Goal: Task Accomplishment & Management: Complete application form

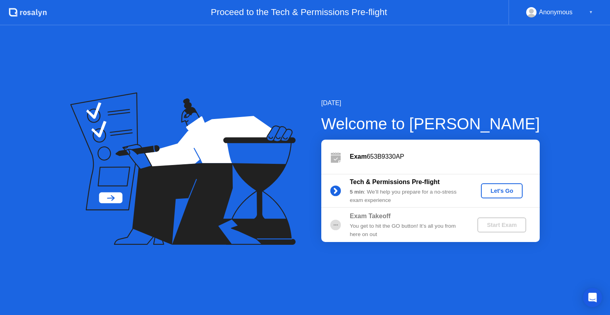
click at [506, 193] on div "Let's Go" at bounding box center [501, 191] width 35 height 6
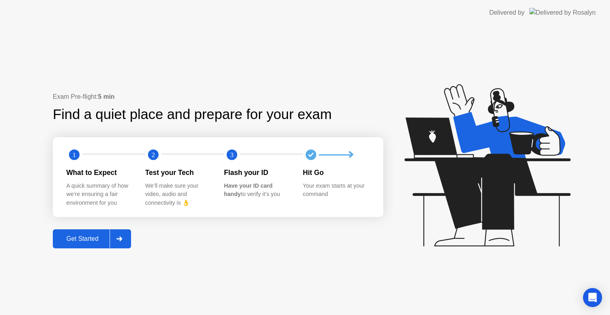
click at [82, 241] on div "Get Started" at bounding box center [82, 238] width 54 height 7
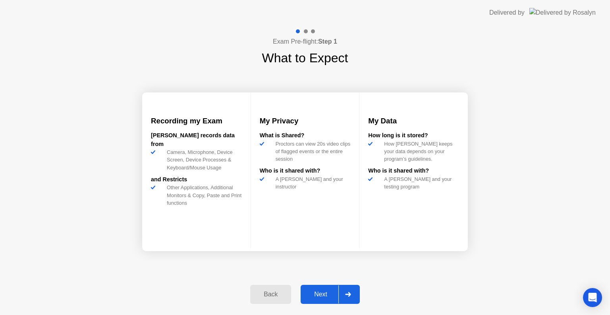
click at [321, 297] on div "Next" at bounding box center [320, 294] width 35 height 7
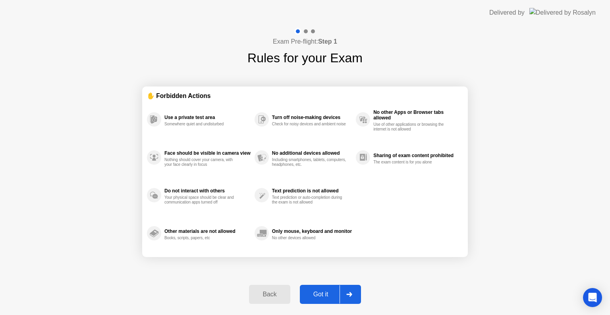
click at [321, 297] on div "Got it" at bounding box center [320, 294] width 37 height 7
select select "**********"
select select "*******"
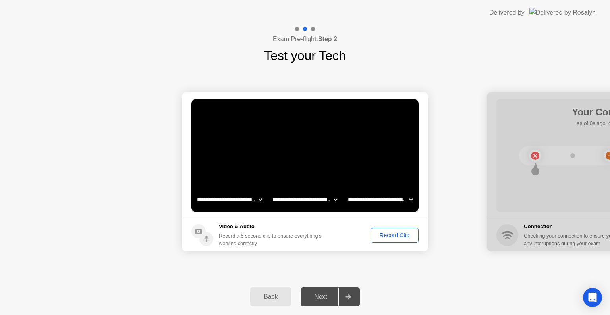
click at [400, 236] on div "Record Clip" at bounding box center [394, 235] width 42 height 6
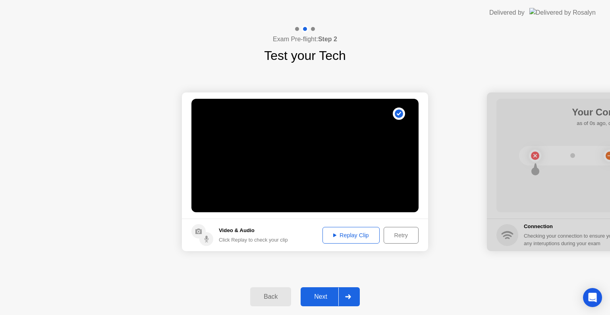
click at [346, 234] on div "Replay Clip" at bounding box center [351, 235] width 52 height 6
click at [324, 297] on div "Next" at bounding box center [320, 296] width 35 height 7
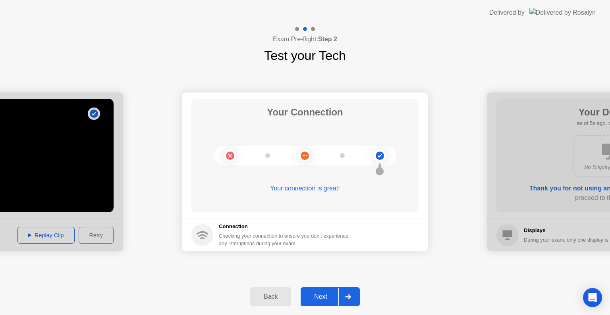
click at [324, 297] on div "Next" at bounding box center [320, 296] width 35 height 7
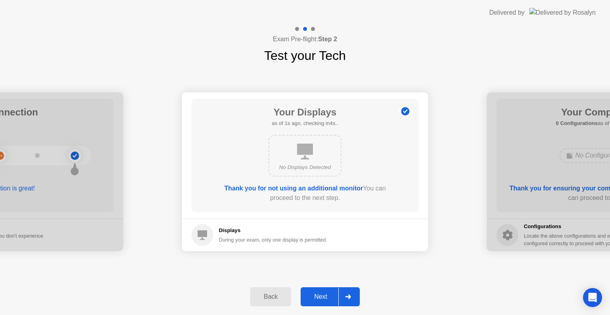
click at [324, 297] on div "Next" at bounding box center [320, 296] width 35 height 7
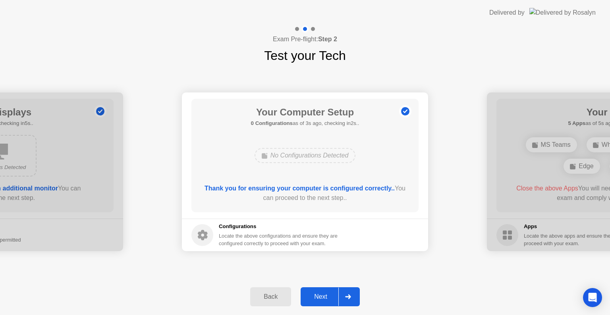
click at [324, 299] on div "Next" at bounding box center [320, 296] width 35 height 7
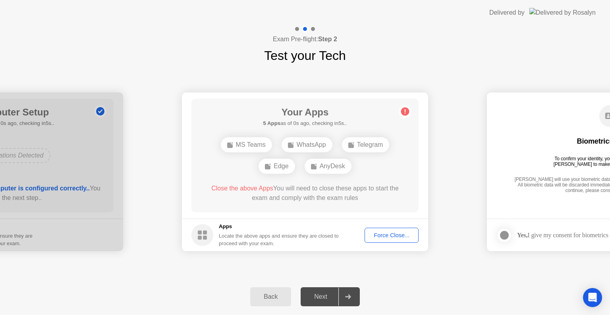
click at [389, 236] on div "Force Close..." at bounding box center [391, 235] width 48 height 6
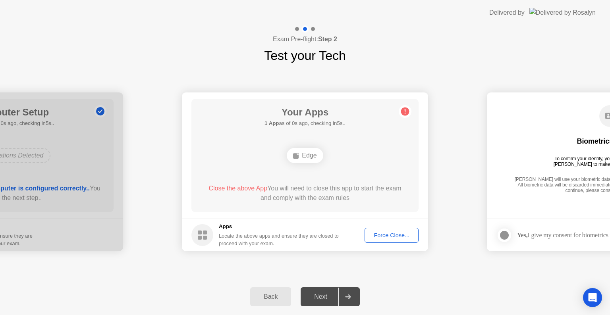
click at [378, 235] on div "Force Close..." at bounding box center [391, 235] width 48 height 6
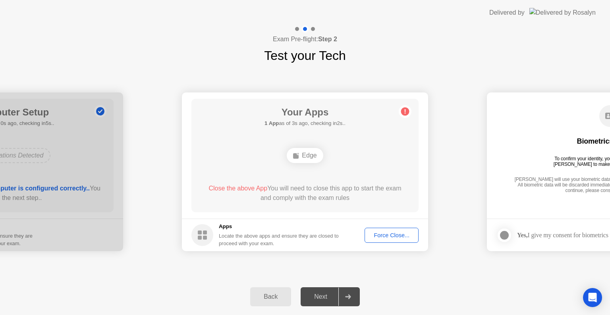
click at [387, 236] on div "Force Close..." at bounding box center [391, 235] width 48 height 6
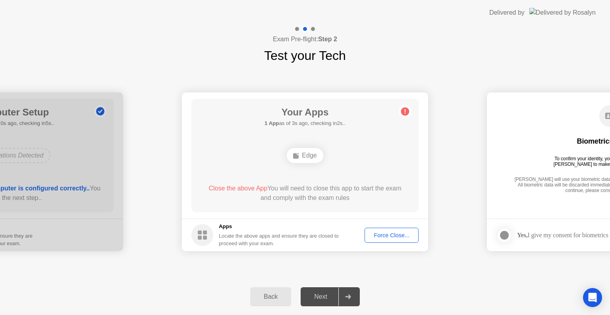
click at [392, 233] on div "Force Close..." at bounding box center [391, 235] width 48 height 6
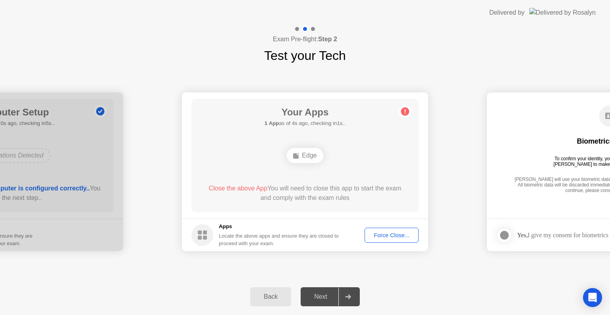
click at [283, 238] on div "Locate the above apps and ensure they are closed to proceed with your exam." at bounding box center [279, 239] width 120 height 15
click at [245, 189] on span "Close the above App" at bounding box center [237, 188] width 59 height 7
click at [388, 237] on div "Force Close..." at bounding box center [391, 235] width 48 height 6
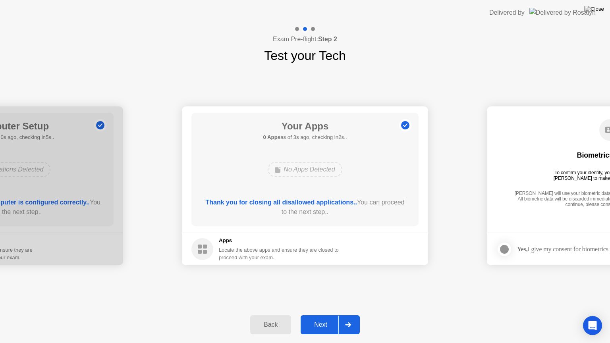
click at [323, 315] on div "Next" at bounding box center [320, 324] width 35 height 7
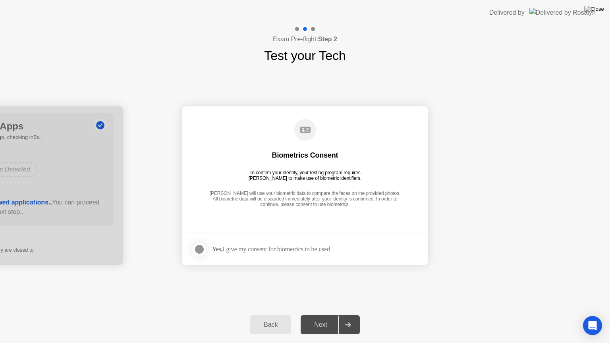
click at [199, 251] on div at bounding box center [200, 250] width 10 height 10
click at [320, 315] on div "Next" at bounding box center [320, 324] width 35 height 7
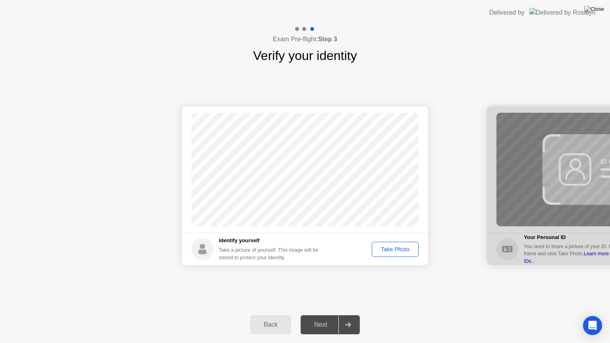
click at [391, 249] on div "Take Photo" at bounding box center [394, 249] width 41 height 6
click at [318, 315] on div "Next" at bounding box center [320, 324] width 35 height 7
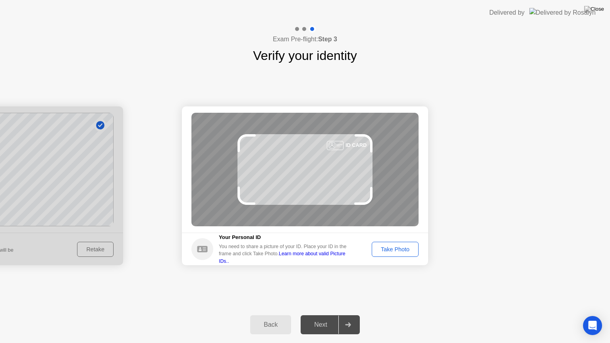
click at [399, 248] on div "Take Photo" at bounding box center [394, 249] width 41 height 6
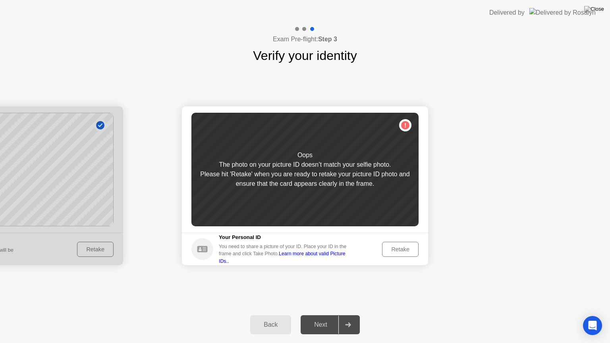
click at [400, 251] on div "Retake" at bounding box center [400, 249] width 31 height 6
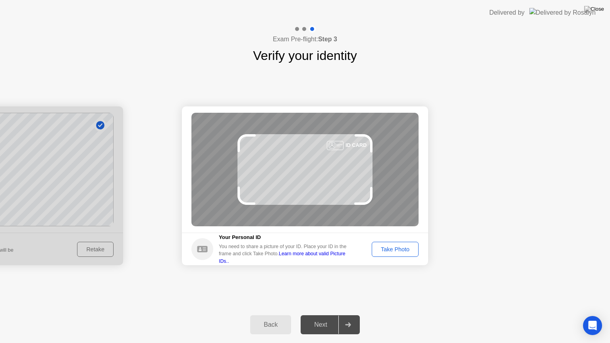
click at [400, 251] on div "Take Photo" at bounding box center [394, 249] width 41 height 6
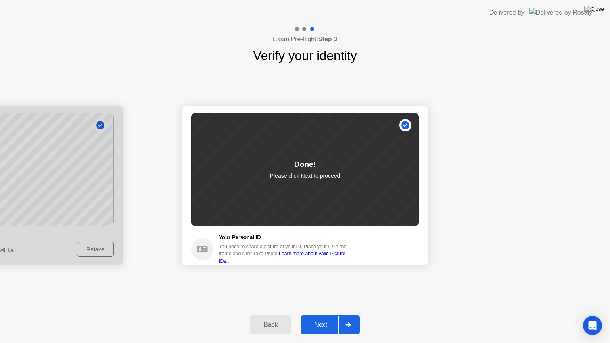
click at [321, 315] on div "Next" at bounding box center [320, 324] width 35 height 7
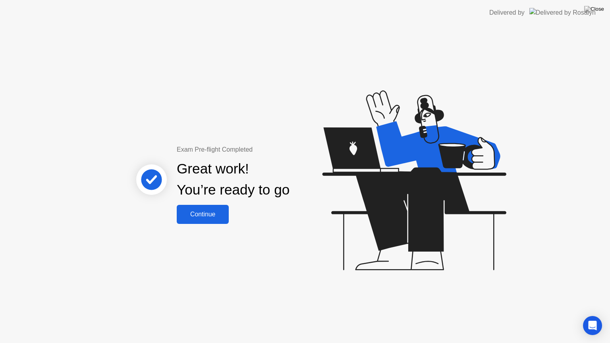
click at [214, 213] on div "Continue" at bounding box center [202, 214] width 47 height 7
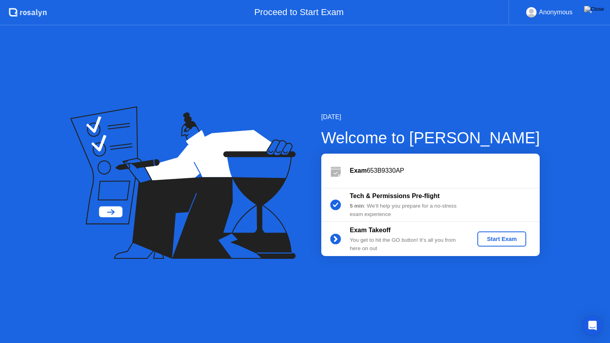
click at [497, 240] on div "Start Exam" at bounding box center [501, 239] width 42 height 6
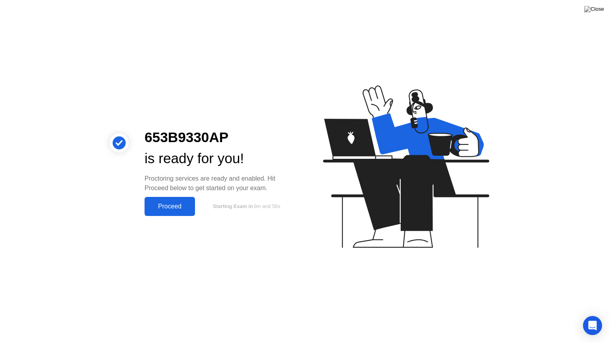
click at [172, 208] on div "Proceed" at bounding box center [170, 206] width 46 height 7
